Goal: Task Accomplishment & Management: Use online tool/utility

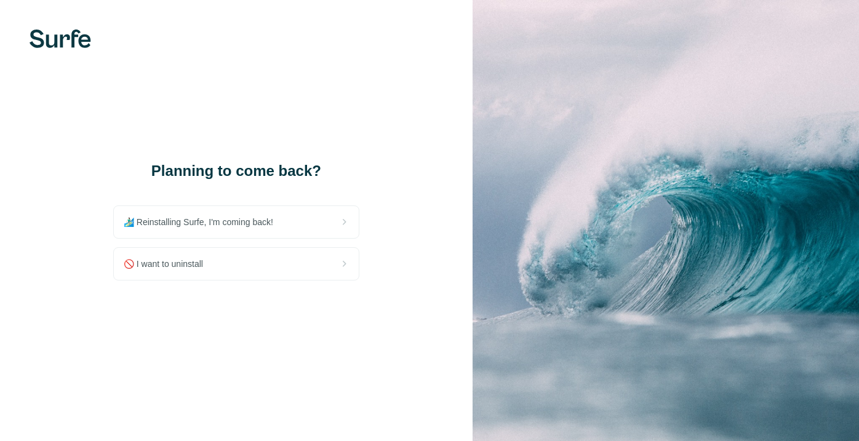
click at [325, 225] on div "🏄🏻‍♂️ Reinstalling Surfe, I'm coming back!" at bounding box center [236, 222] width 245 height 32
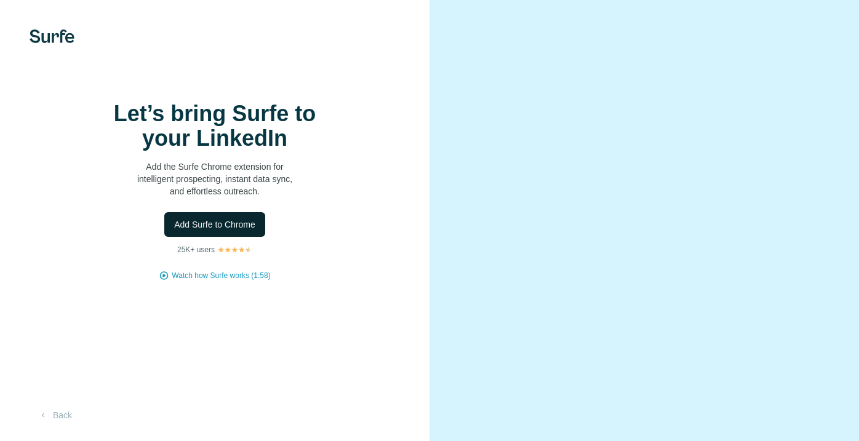
click at [237, 231] on span "Add Surfe to Chrome" at bounding box center [214, 225] width 81 height 12
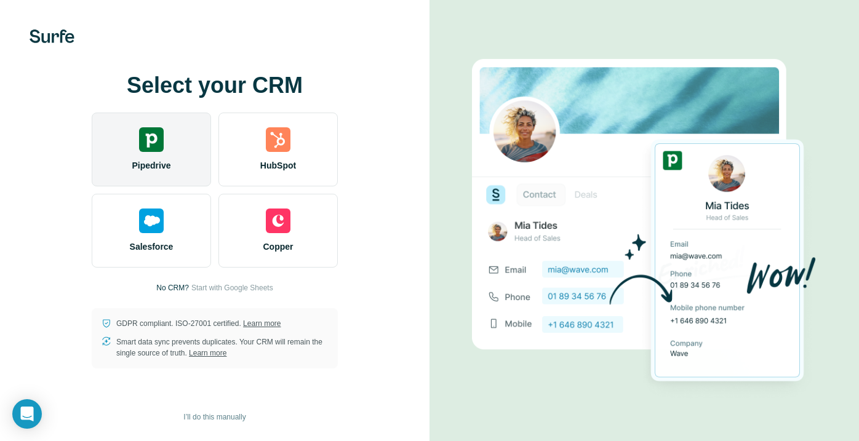
click at [178, 155] on div "Pipedrive" at bounding box center [151, 150] width 119 height 74
click at [136, 159] on span "Pipedrive" at bounding box center [151, 165] width 39 height 12
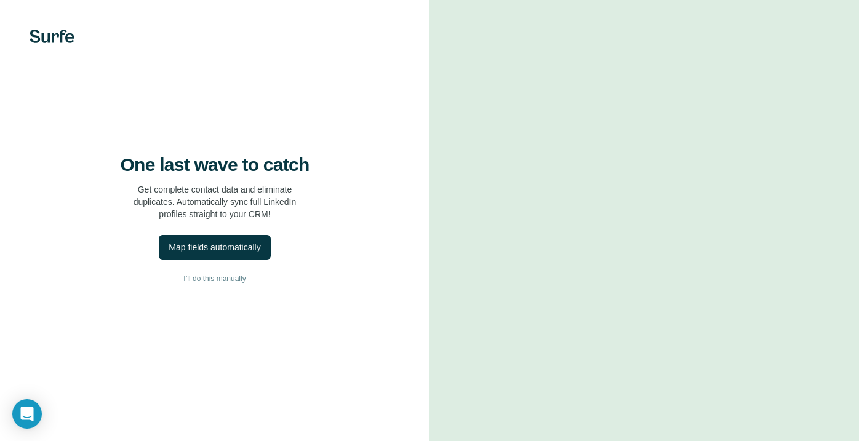
click at [227, 284] on span "I’ll do this manually" at bounding box center [214, 278] width 62 height 11
